Goal: Task Accomplishment & Management: Manage account settings

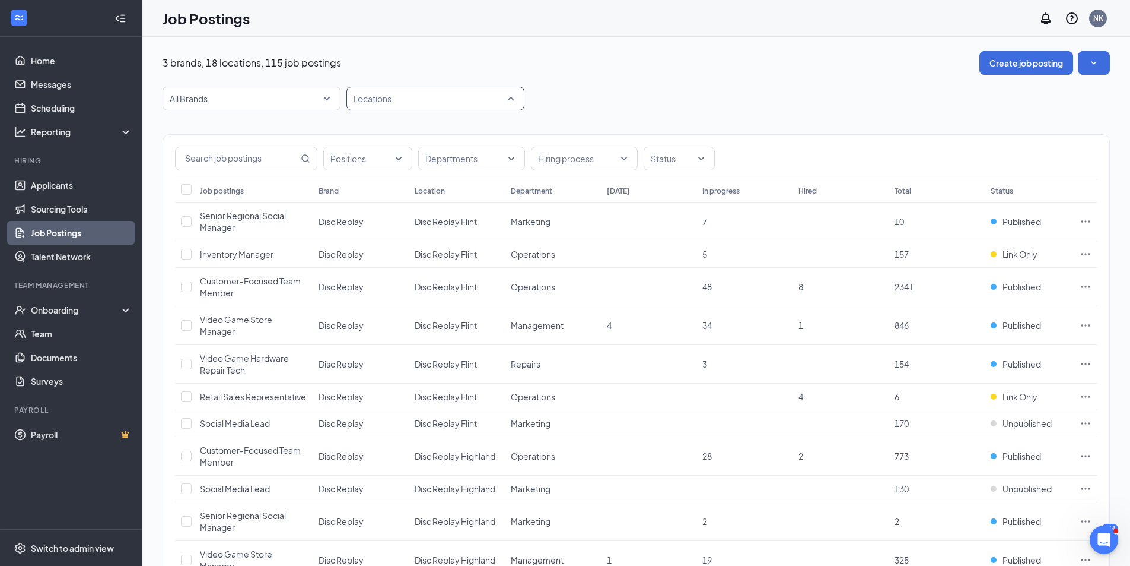
click at [396, 101] on div at bounding box center [430, 98] width 160 height 19
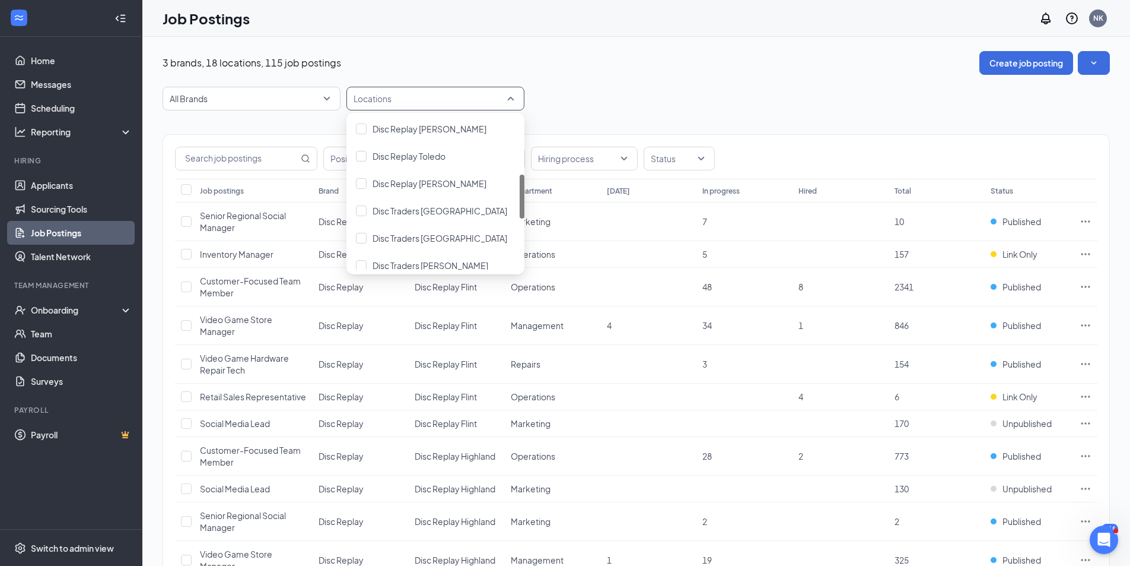
scroll to position [190, 0]
drag, startPoint x: 521, startPoint y: 249, endPoint x: 507, endPoint y: 197, distance: 54.1
click at [507, 197] on div "Disc Replay Saginaw Disc Replay [PERSON_NAME] Disc Replay [GEOGRAPHIC_DATA] Dis…" at bounding box center [436, 193] width 178 height 152
click at [467, 152] on div "Disc Replay Toledo" at bounding box center [436, 159] width 178 height 27
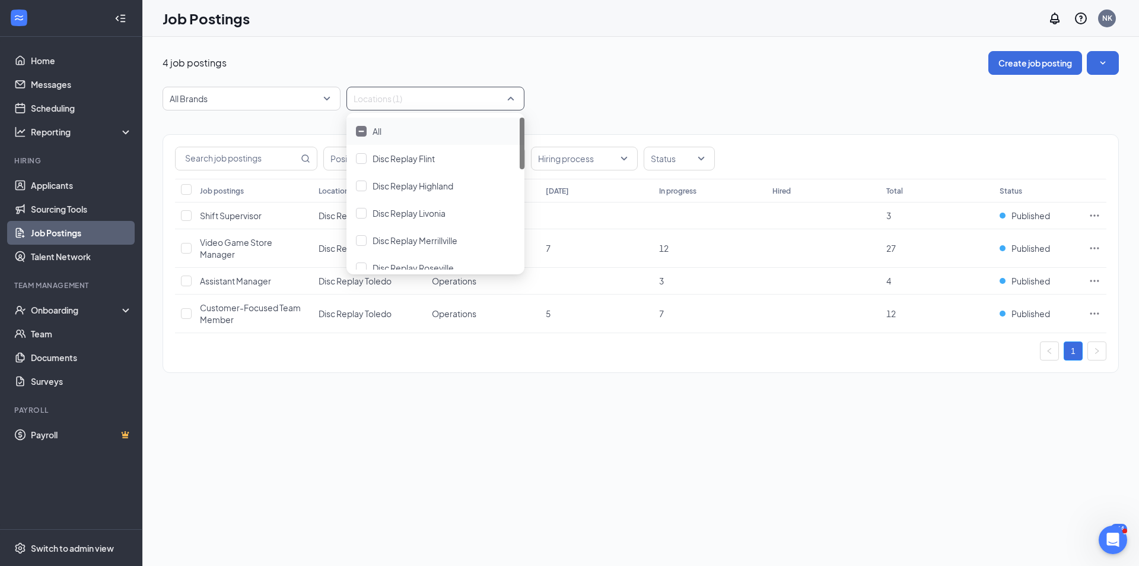
click at [659, 87] on div "All Brands Locations (1)" at bounding box center [641, 99] width 957 height 24
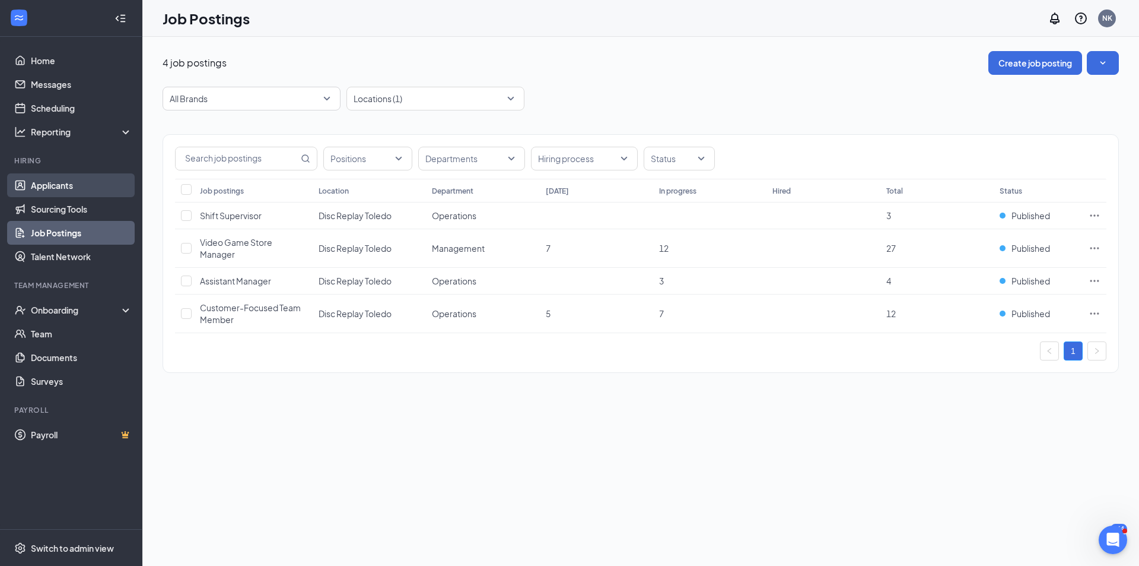
click at [70, 181] on link "Applicants" at bounding box center [81, 185] width 101 height 24
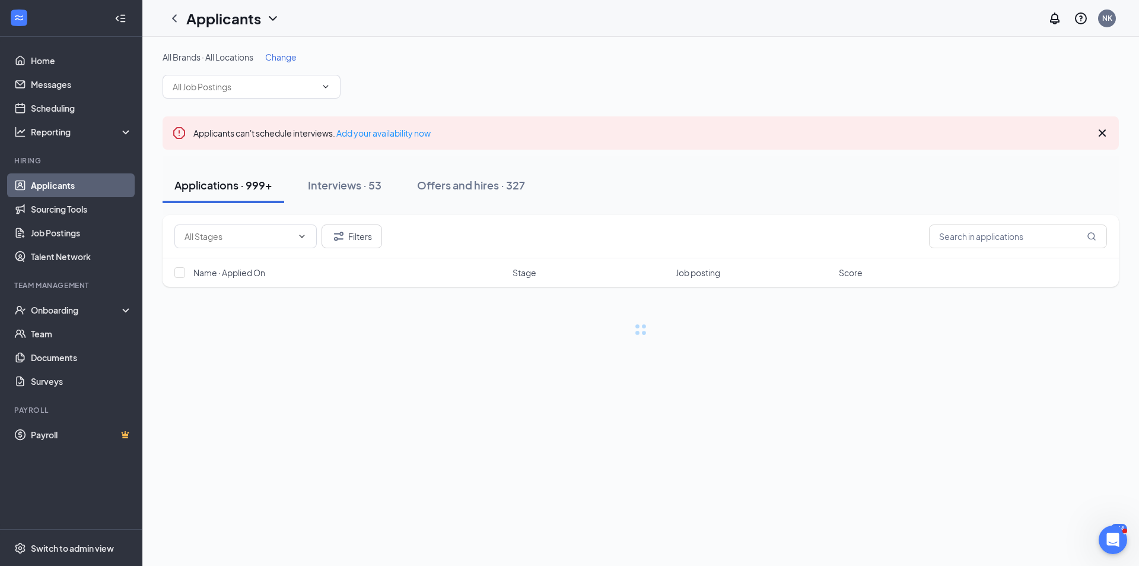
click at [281, 58] on span "Change" at bounding box center [280, 57] width 31 height 11
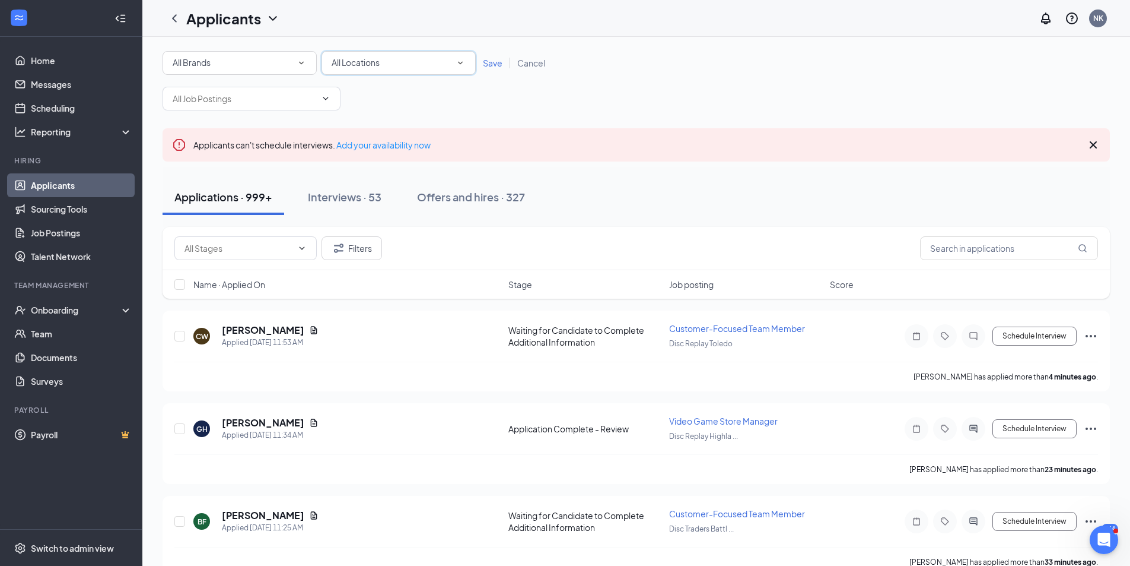
click at [360, 64] on span "All Locations" at bounding box center [356, 62] width 48 height 11
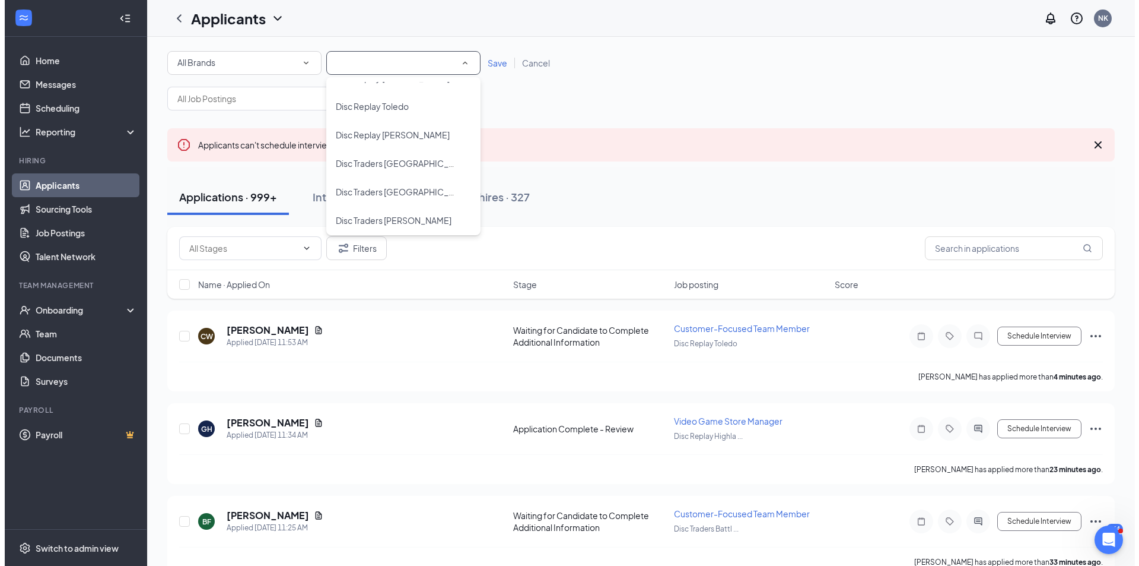
scroll to position [198, 0]
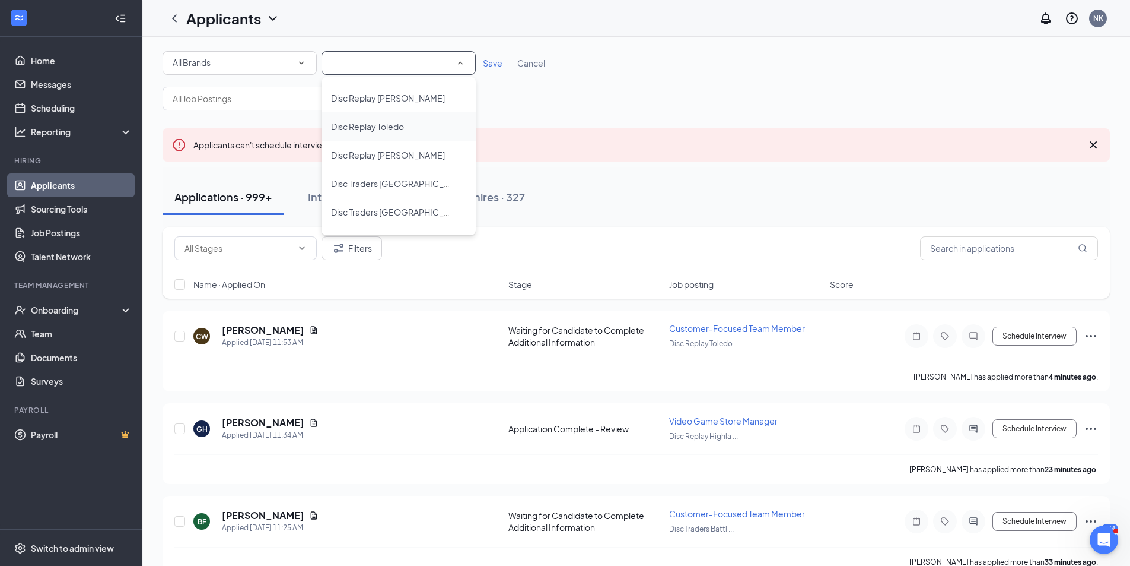
click at [395, 129] on span "Disc Replay Toledo" at bounding box center [367, 126] width 73 height 11
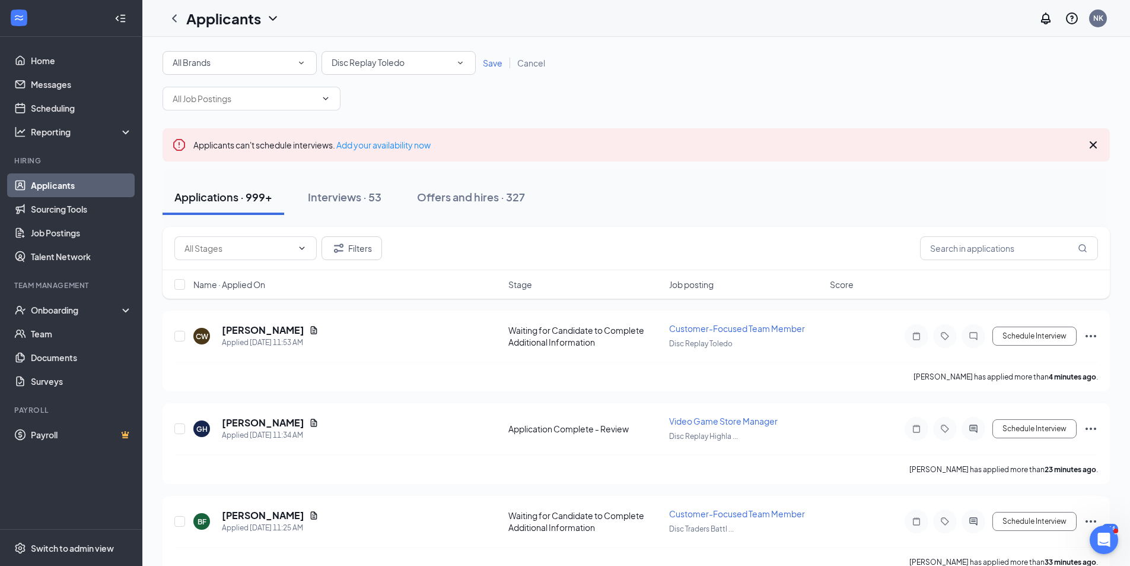
click at [488, 63] on span "Save" at bounding box center [493, 63] width 20 height 11
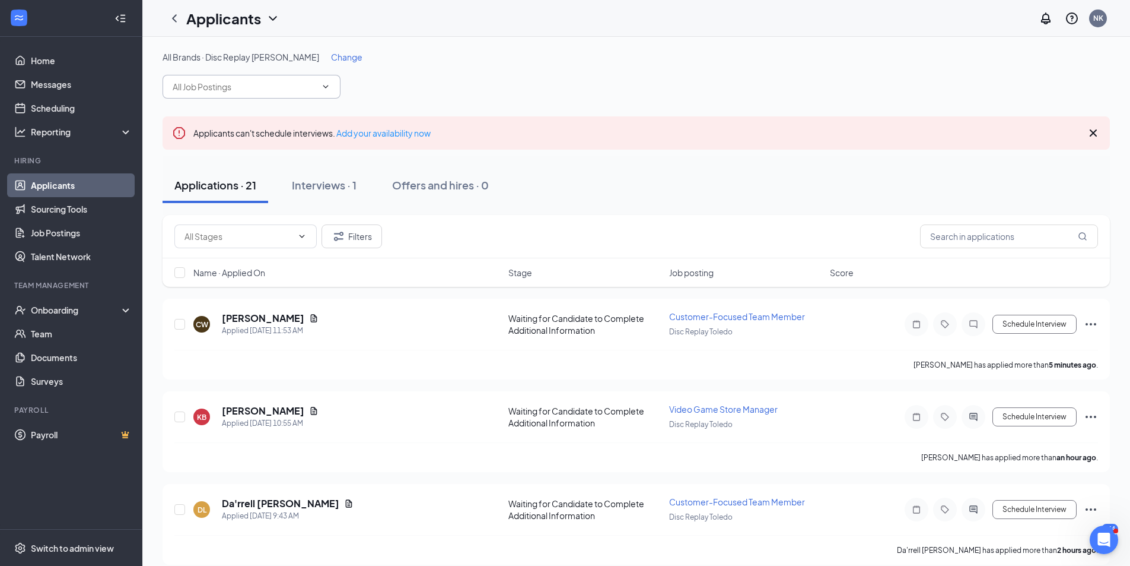
click at [224, 85] on input "text" at bounding box center [245, 86] width 144 height 13
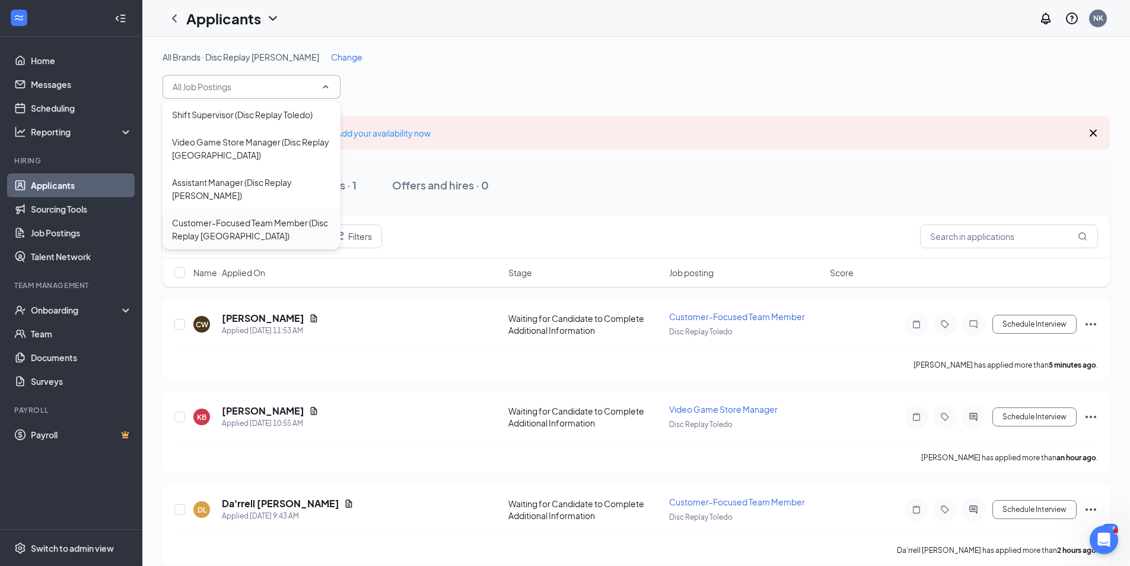
click at [240, 216] on div "Customer-Focused Team Member (Disc Replay [GEOGRAPHIC_DATA])" at bounding box center [251, 229] width 159 height 26
type input "Customer-Focused Team Member (Disc Replay [GEOGRAPHIC_DATA])"
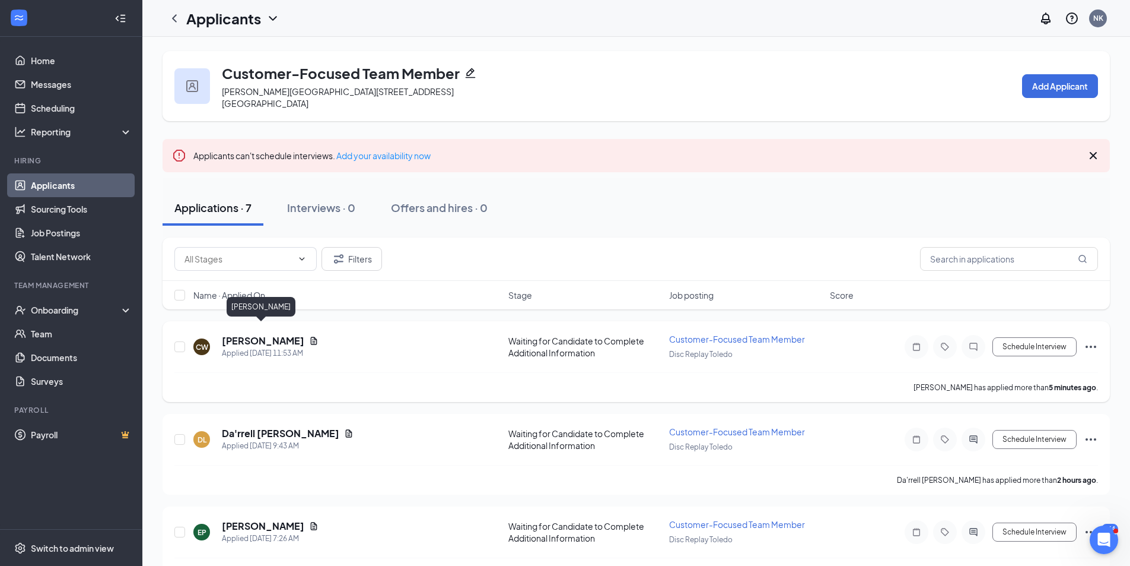
click at [240, 334] on h5 "[PERSON_NAME]" at bounding box center [263, 340] width 82 height 13
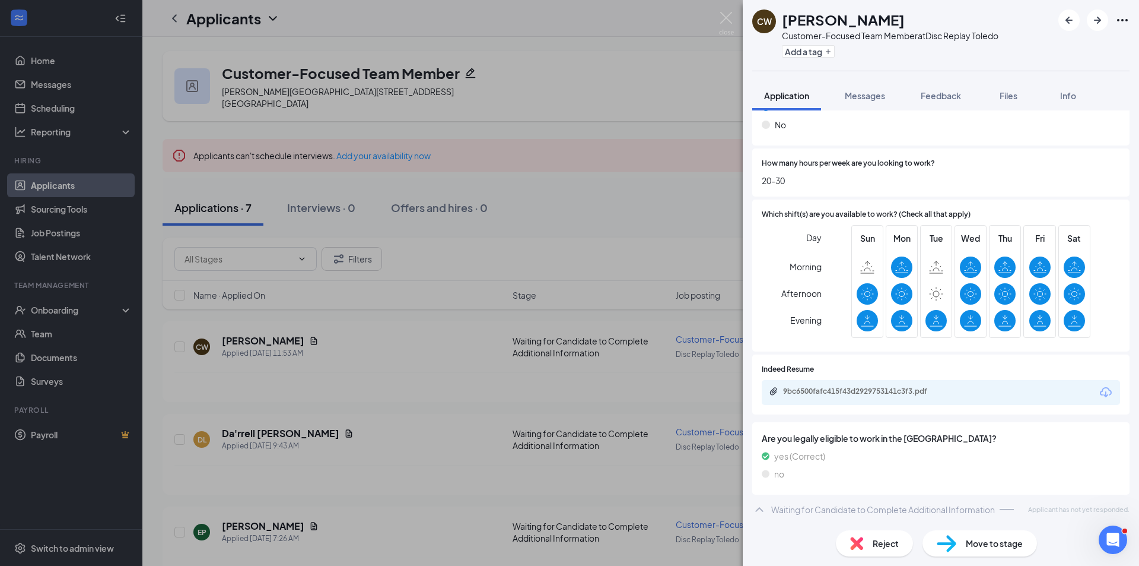
scroll to position [211, 0]
click at [843, 394] on div "9bc6500fafc415f43d2929753141c3f3.pdf" at bounding box center [866, 390] width 166 height 9
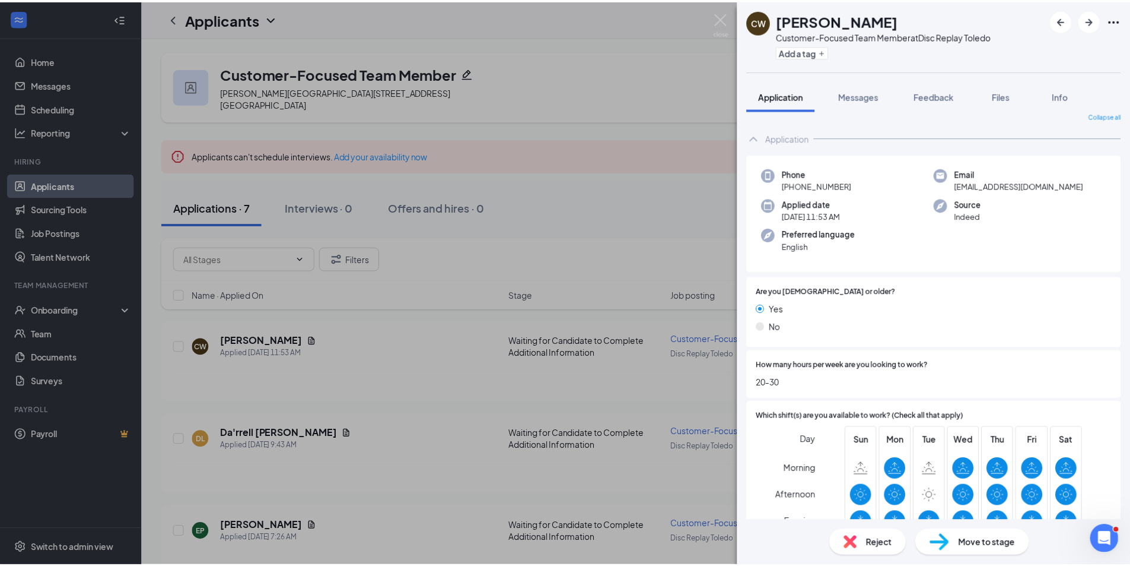
scroll to position [0, 0]
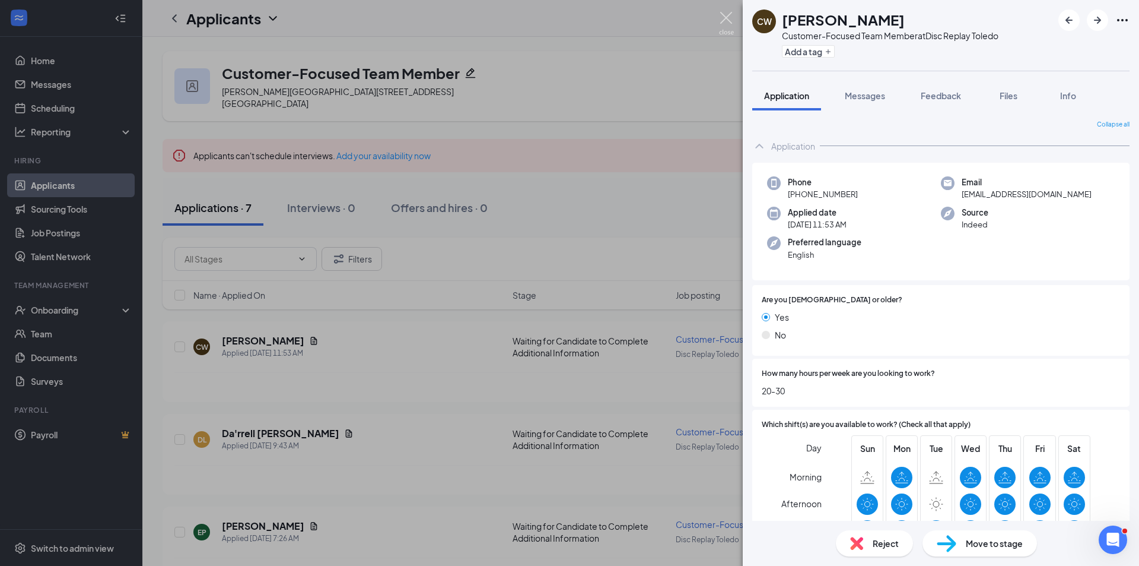
drag, startPoint x: 723, startPoint y: 22, endPoint x: 618, endPoint y: 190, distance: 198.6
click at [723, 21] on img at bounding box center [726, 23] width 15 height 23
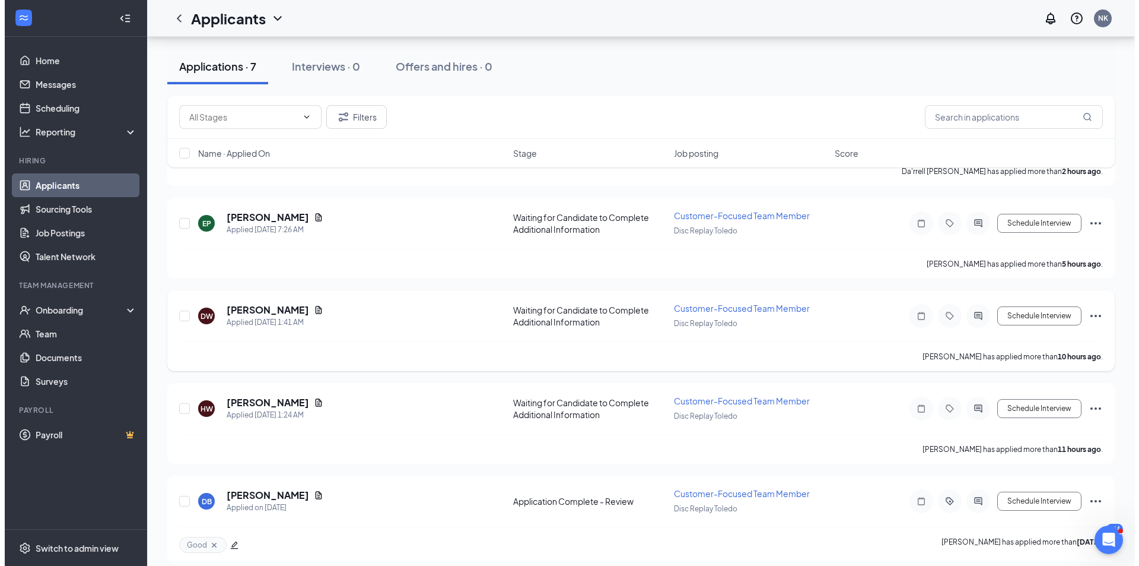
scroll to position [407, 0]
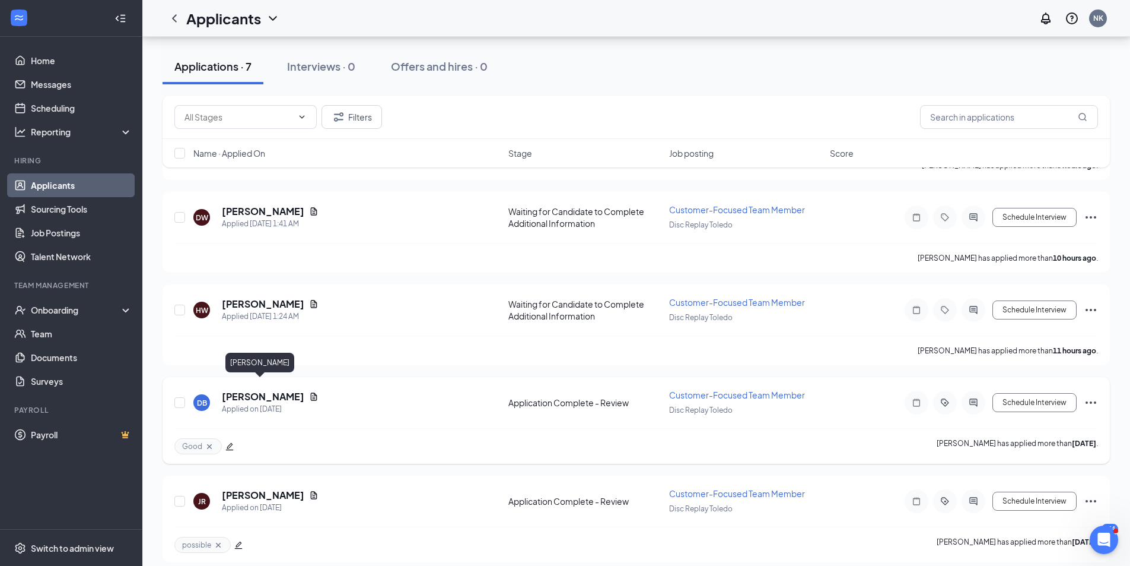
click at [269, 390] on h5 "[PERSON_NAME]" at bounding box center [263, 396] width 82 height 13
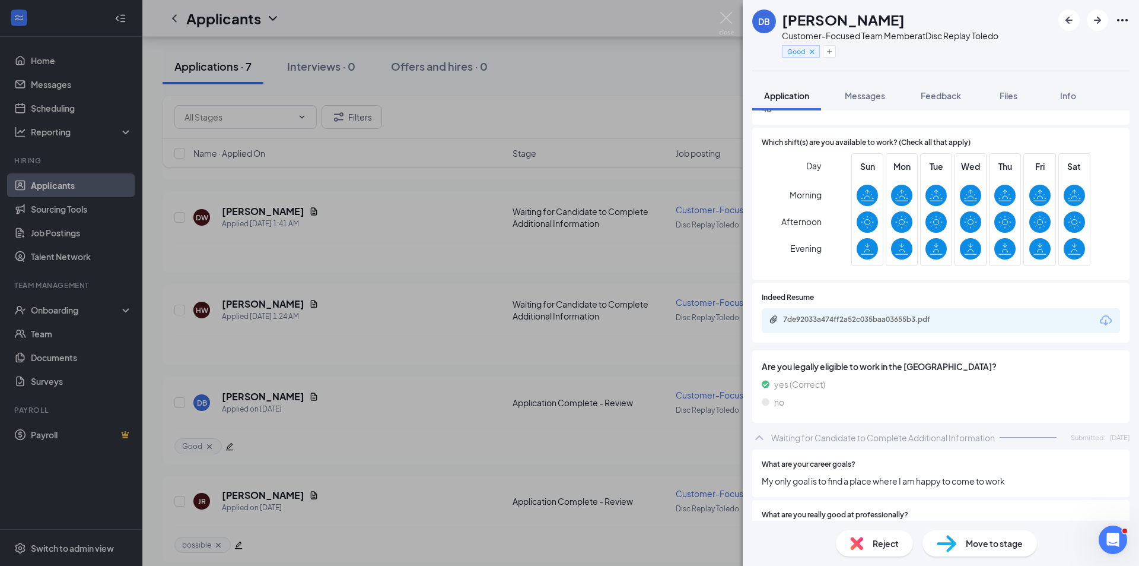
scroll to position [480, 0]
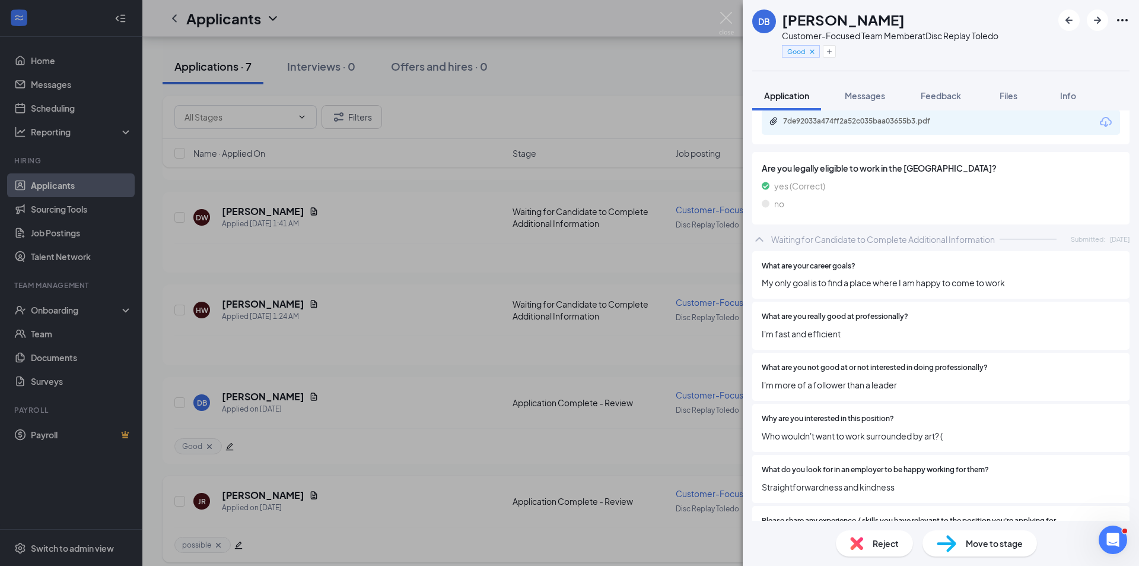
click at [298, 500] on div "DB [PERSON_NAME] Customer-Focused Team Member at Disc Replay Toledo Good Applic…" at bounding box center [569, 283] width 1139 height 566
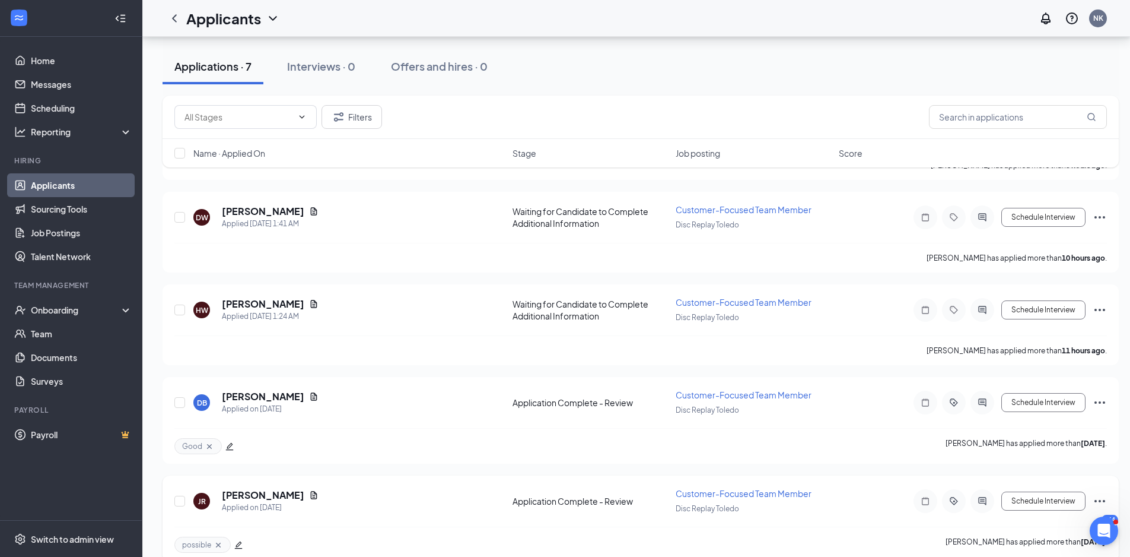
click at [244, 487] on div "JR [PERSON_NAME] Applied on [DATE] Application Complete - Review Customer-Focus…" at bounding box center [640, 506] width 933 height 39
click at [253, 488] on h5 "[PERSON_NAME]" at bounding box center [263, 494] width 82 height 13
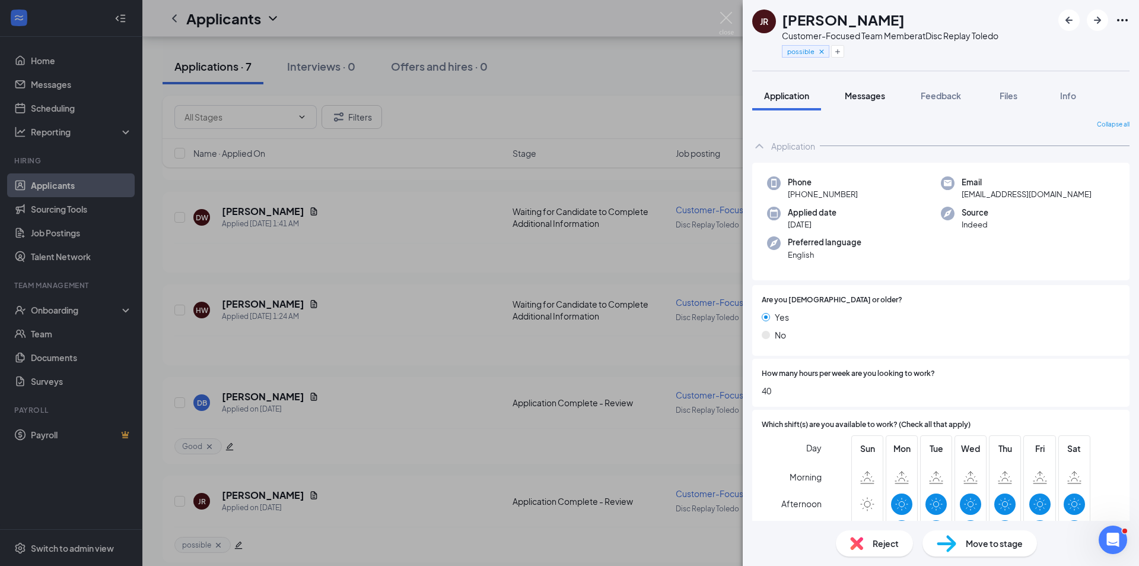
click at [875, 96] on span "Messages" at bounding box center [865, 95] width 40 height 11
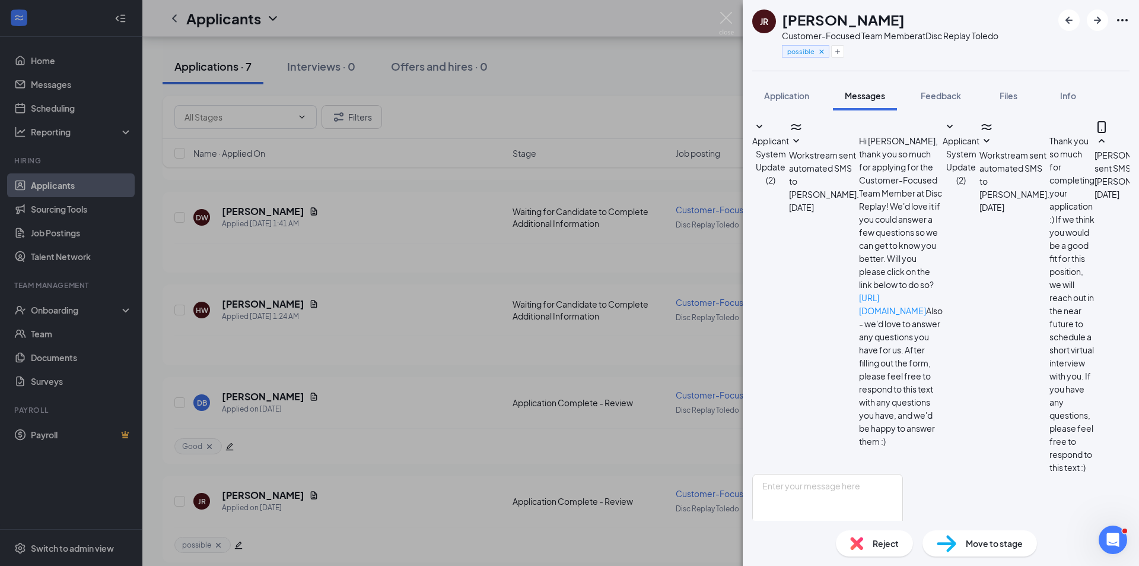
scroll to position [146, 0]
click at [790, 94] on span "Application" at bounding box center [786, 95] width 45 height 11
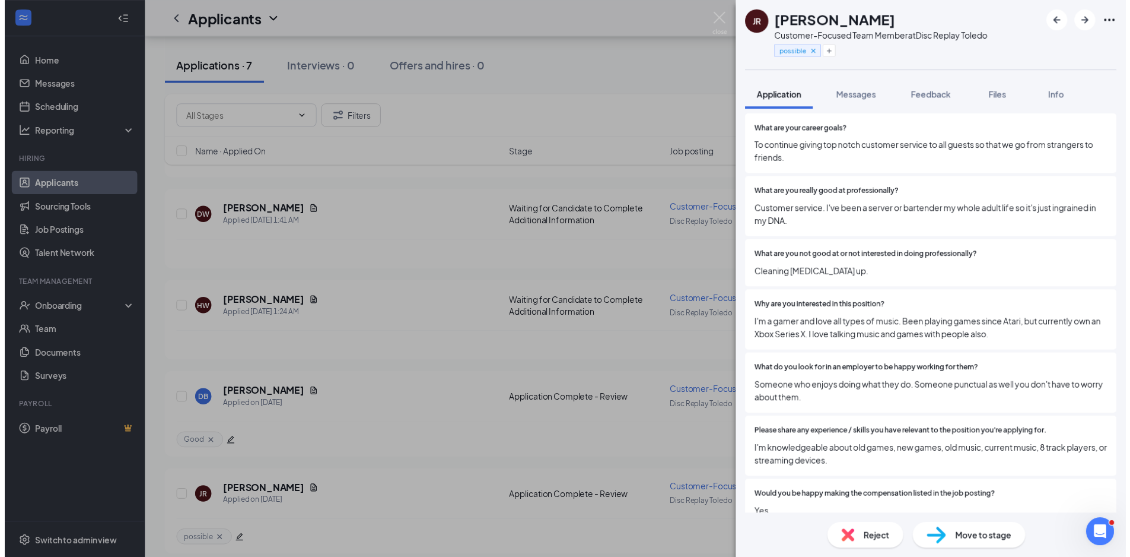
scroll to position [163, 0]
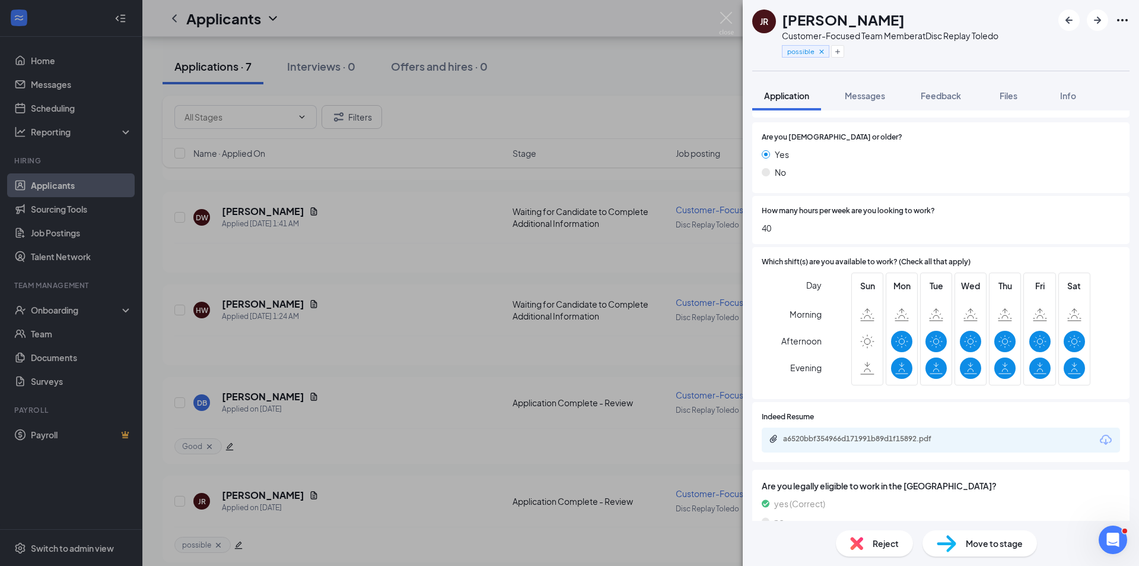
click at [247, 384] on div "JR [PERSON_NAME] Customer-Focused Team Member at Disc Replay Toledo possible Ap…" at bounding box center [569, 283] width 1139 height 566
